Goal: Information Seeking & Learning: Learn about a topic

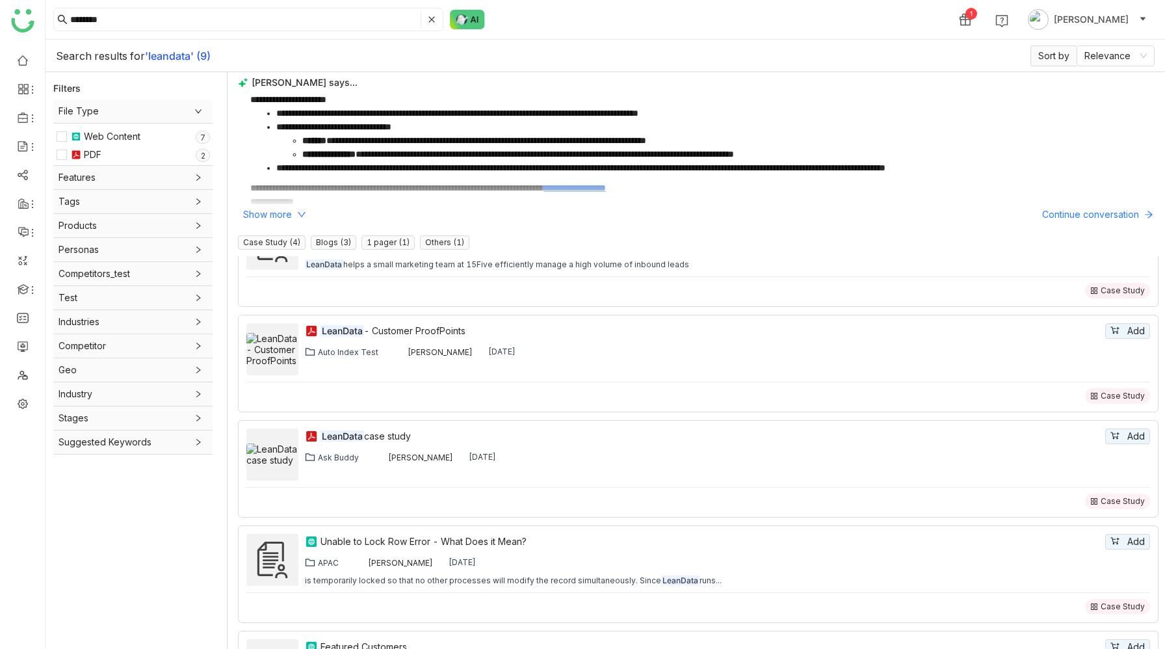
scroll to position [151, 0]
click at [382, 434] on div "LeanData case study" at bounding box center [711, 437] width 782 height 14
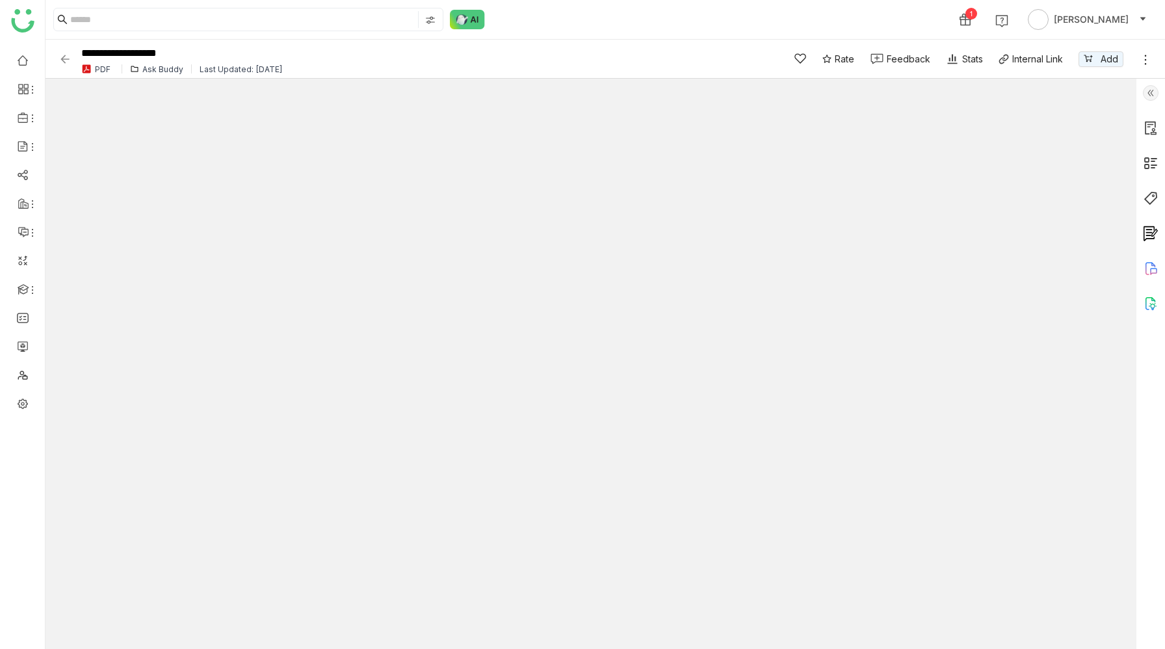
type input "*"
